Goal: Transaction & Acquisition: Purchase product/service

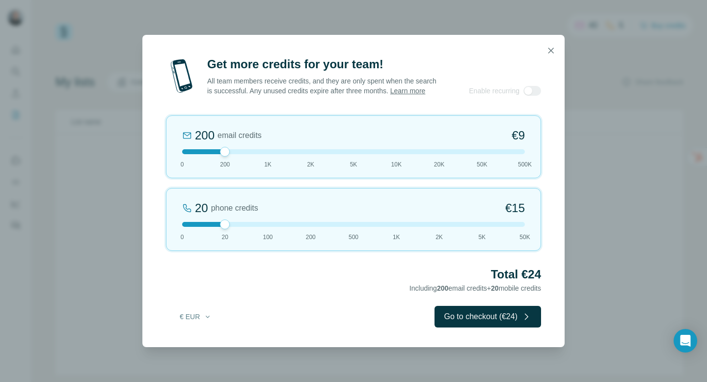
drag, startPoint x: 227, startPoint y: 154, endPoint x: 238, endPoint y: 153, distance: 11.3
click at [238, 153] on div "200 email credits €9 0 200 1K 2K 5K 10K 20K 50K 500K" at bounding box center [353, 146] width 375 height 63
drag, startPoint x: 227, startPoint y: 155, endPoint x: 278, endPoint y: 162, distance: 52.0
click at [278, 162] on div "1K email credits €42 0 200 1K 2K 5K 10K 20K 50K 500K" at bounding box center [353, 146] width 375 height 63
click at [551, 48] on icon "button" at bounding box center [550, 50] width 5 height 5
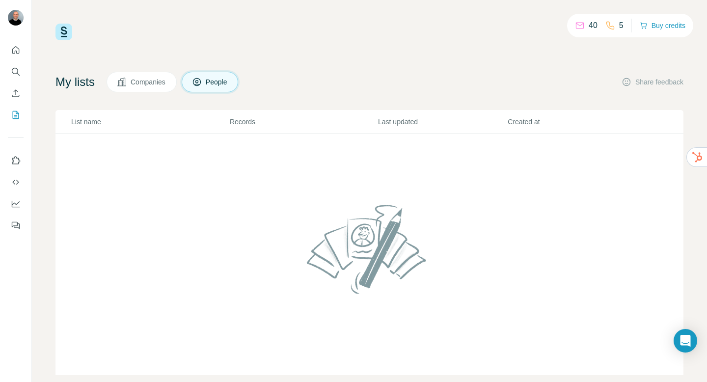
click at [588, 22] on p "40" at bounding box center [592, 26] width 9 height 12
